Goal: Find contact information: Find contact information

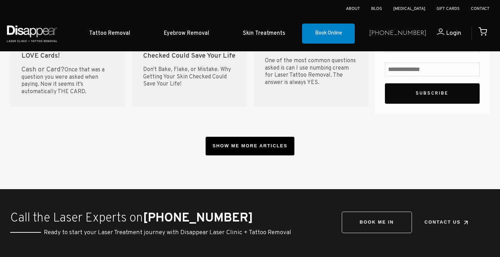
scroll to position [2725, 0]
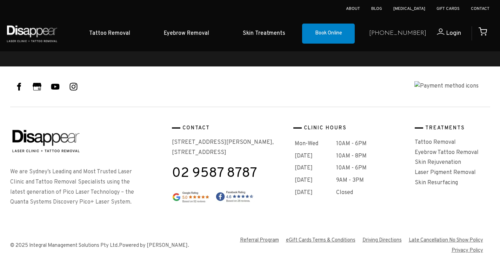
drag, startPoint x: 242, startPoint y: 142, endPoint x: 174, endPoint y: 133, distance: 69.1
click at [174, 137] on p "40-42 Montgomery Street, Suite 9, Kogarah, NSW 2217" at bounding box center [230, 147] width 116 height 20
drag, startPoint x: 173, startPoint y: 129, endPoint x: 244, endPoint y: 139, distance: 71.7
click at [244, 139] on p "40-42 Montgomery Street, Suite 9, Kogarah, NSW 2217" at bounding box center [230, 147] width 116 height 20
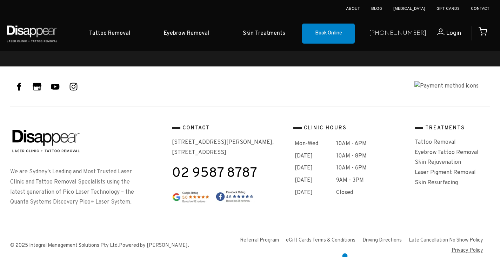
copy p "40-42 Montgomery Street, Suite 9, Kogarah, NSW 2217"
click at [476, 8] on link "Contact" at bounding box center [480, 9] width 19 height 6
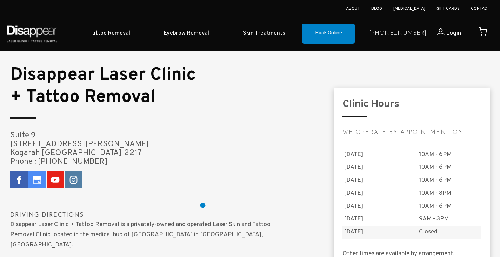
scroll to position [527, 0]
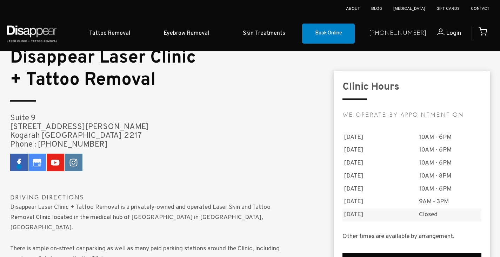
click at [19, 166] on icon at bounding box center [18, 162] width 9 height 9
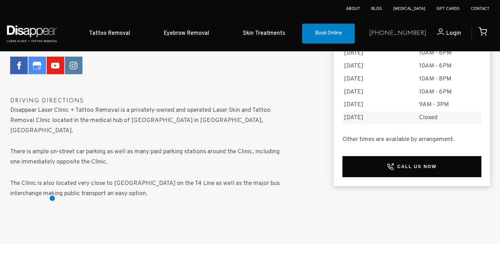
scroll to position [562, 0]
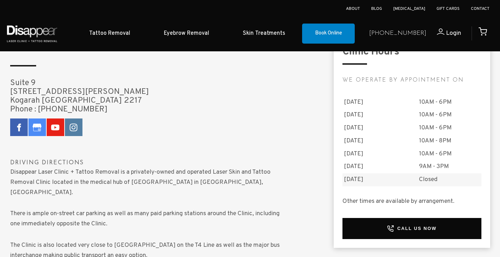
click at [73, 126] on icon at bounding box center [73, 127] width 9 height 9
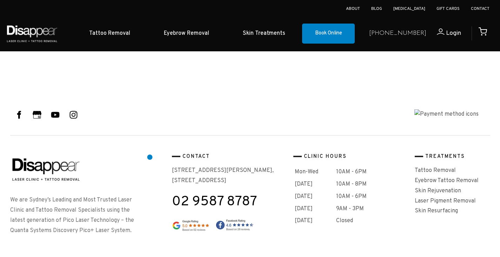
scroll to position [1011, 0]
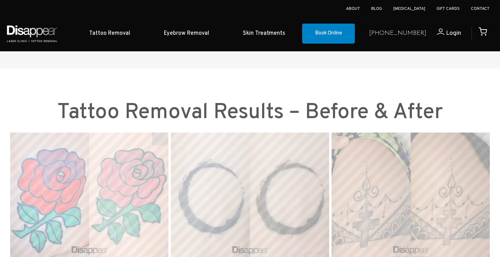
scroll to position [2725, 0]
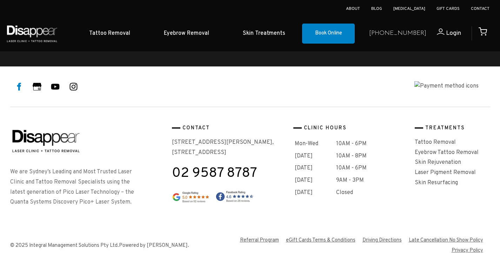
click at [15, 82] on icon at bounding box center [18, 86] width 9 height 9
